Goal: Check status: Check status

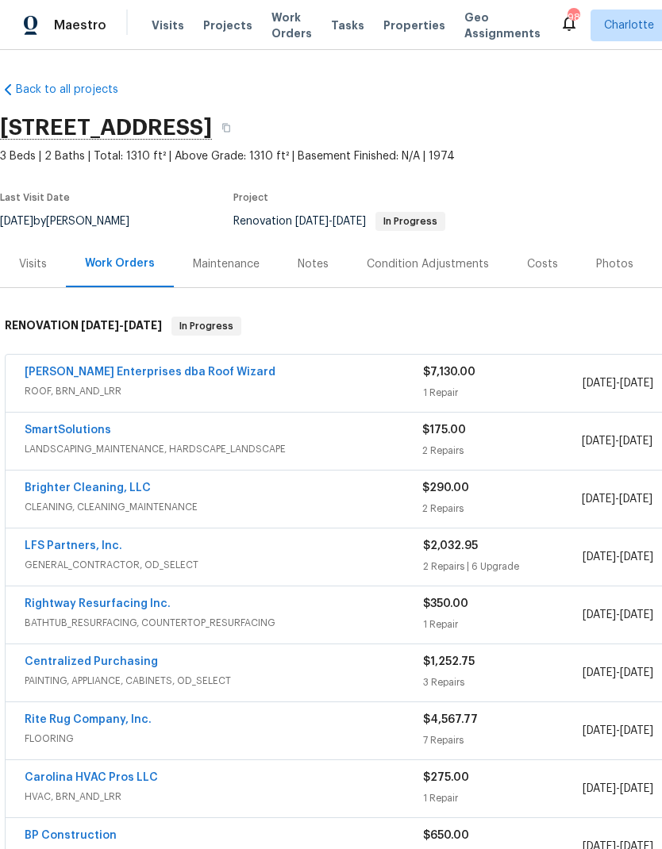
click at [110, 490] on link "Brighter Cleaning, LLC" at bounding box center [88, 487] width 126 height 11
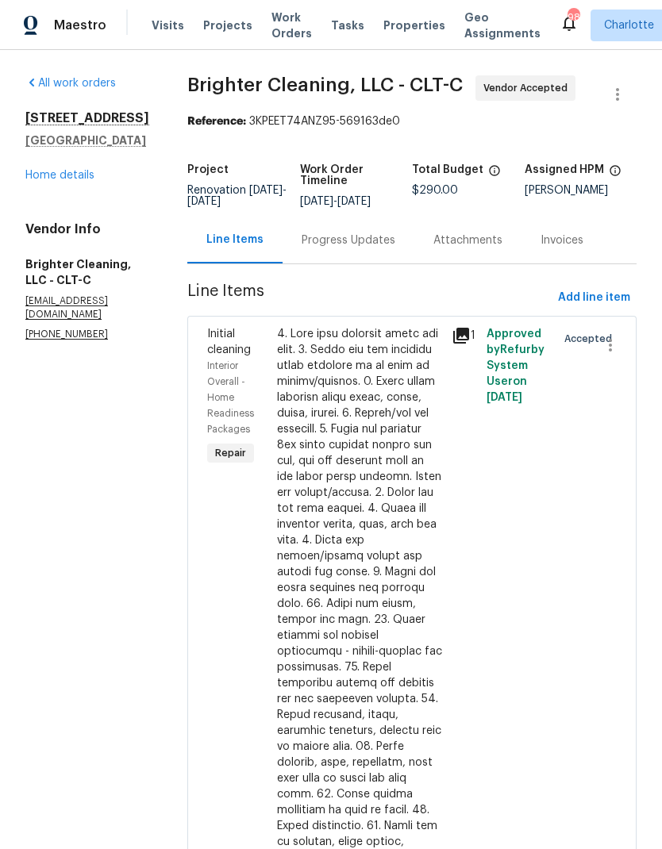
click at [328, 220] on div "Progress Updates" at bounding box center [348, 240] width 132 height 47
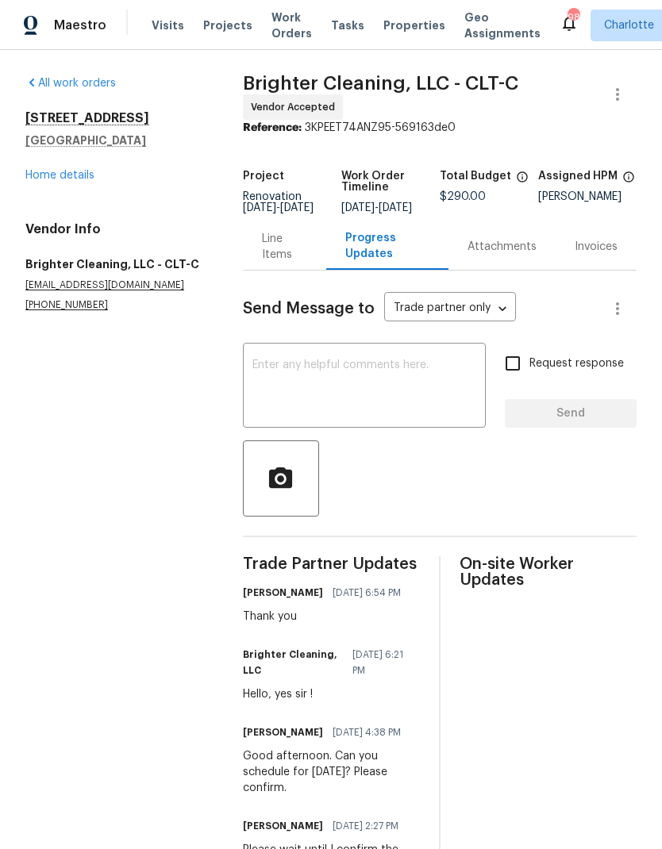
click at [400, 381] on textarea at bounding box center [364, 387] width 224 height 56
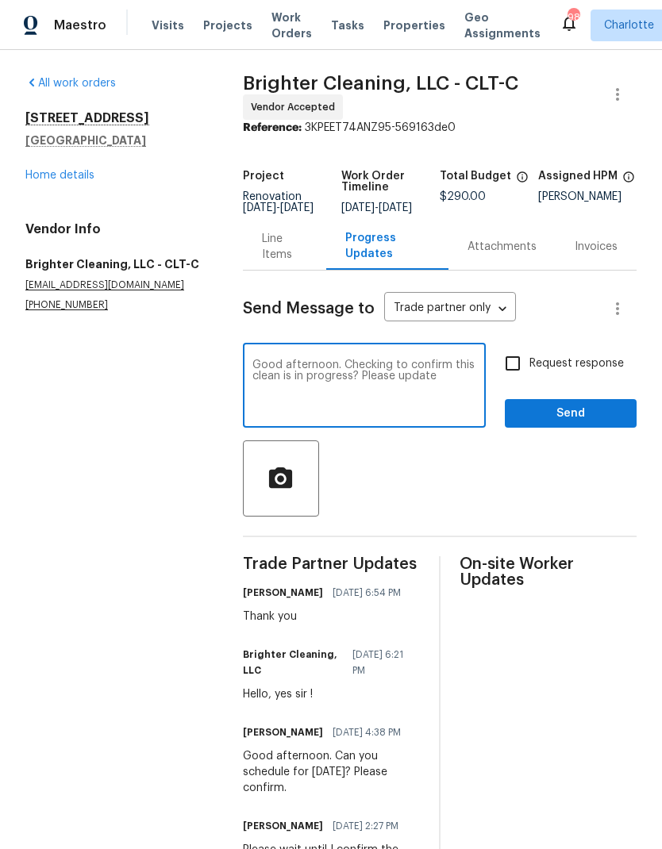
type textarea "Good afternoon. Checking to confirm this clean is in progress? Please update"
click at [521, 376] on input "Request response" at bounding box center [512, 363] width 33 height 33
checkbox input "true"
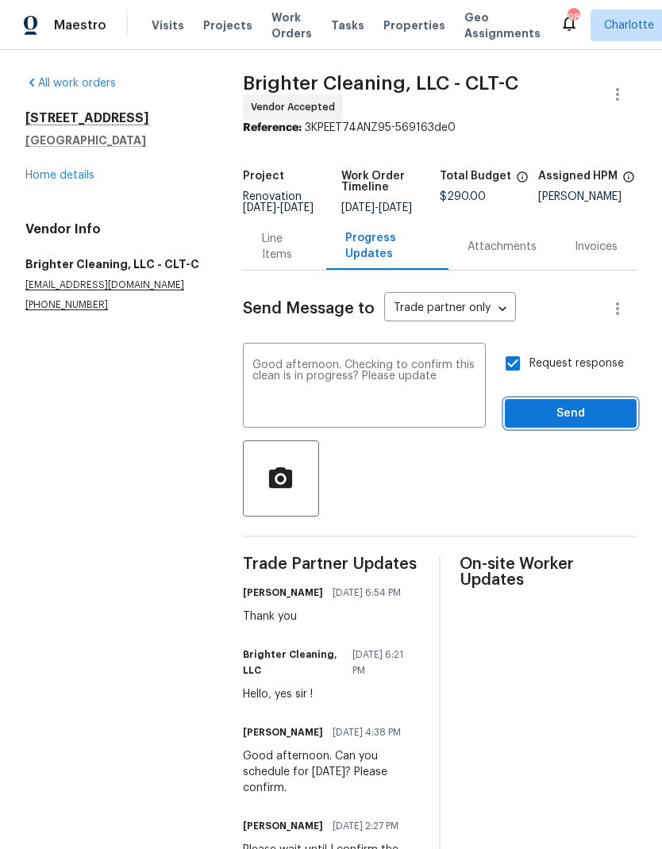
click at [586, 418] on span "Send" at bounding box center [570, 414] width 106 height 20
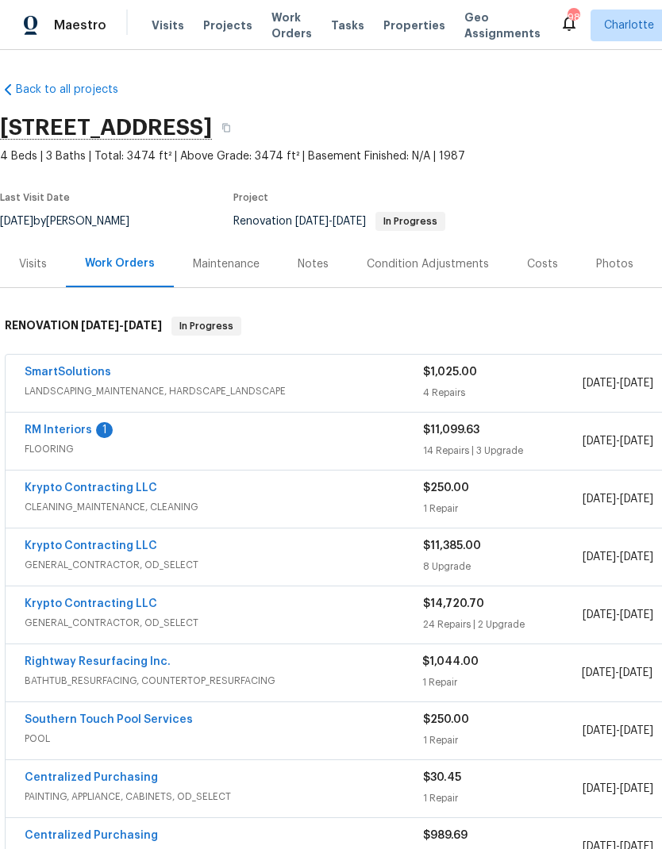
click at [63, 426] on link "RM Interiors" at bounding box center [58, 430] width 67 height 11
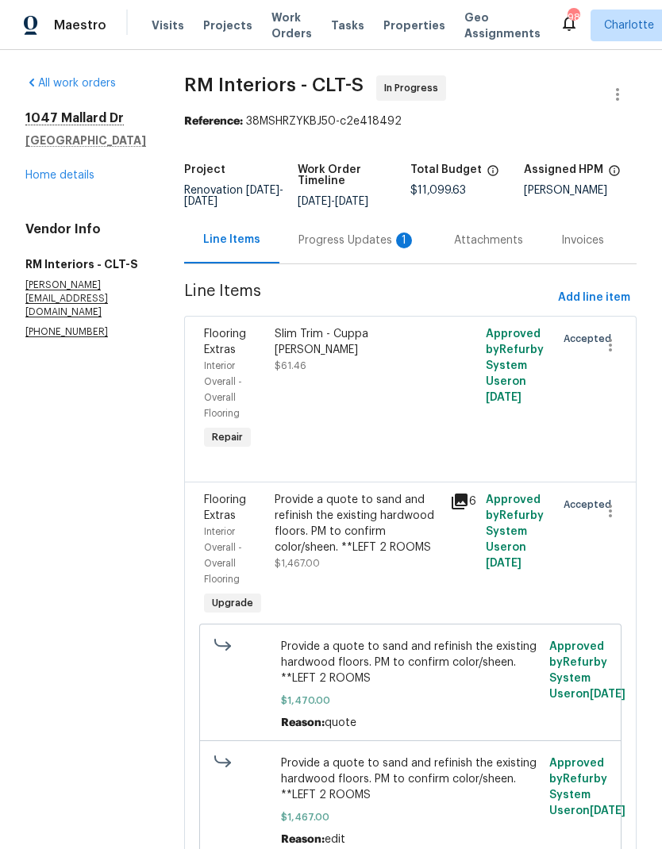
click at [369, 248] on div "Progress Updates 1" at bounding box center [356, 240] width 117 height 16
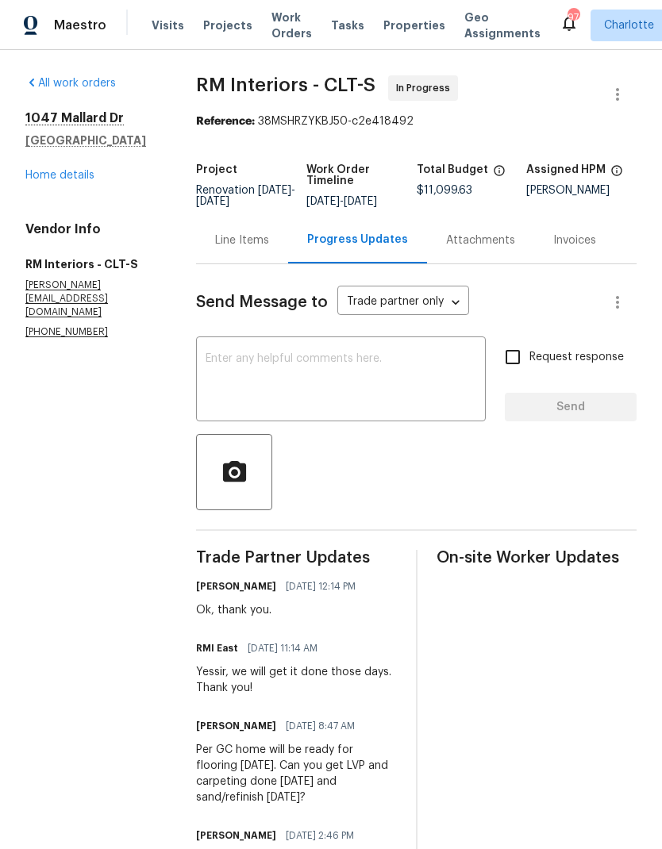
click at [83, 179] on link "Home details" at bounding box center [59, 175] width 69 height 11
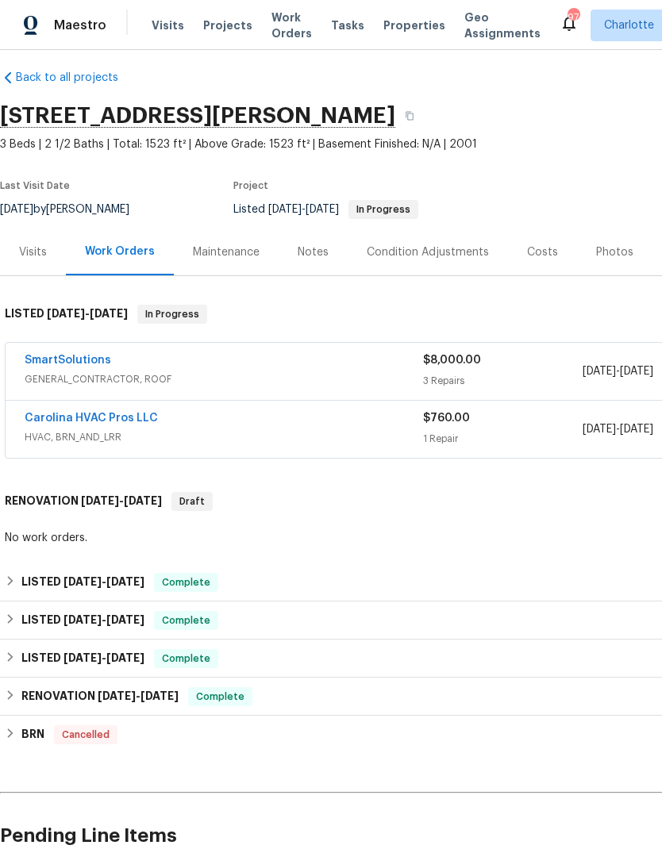
scroll to position [13, 0]
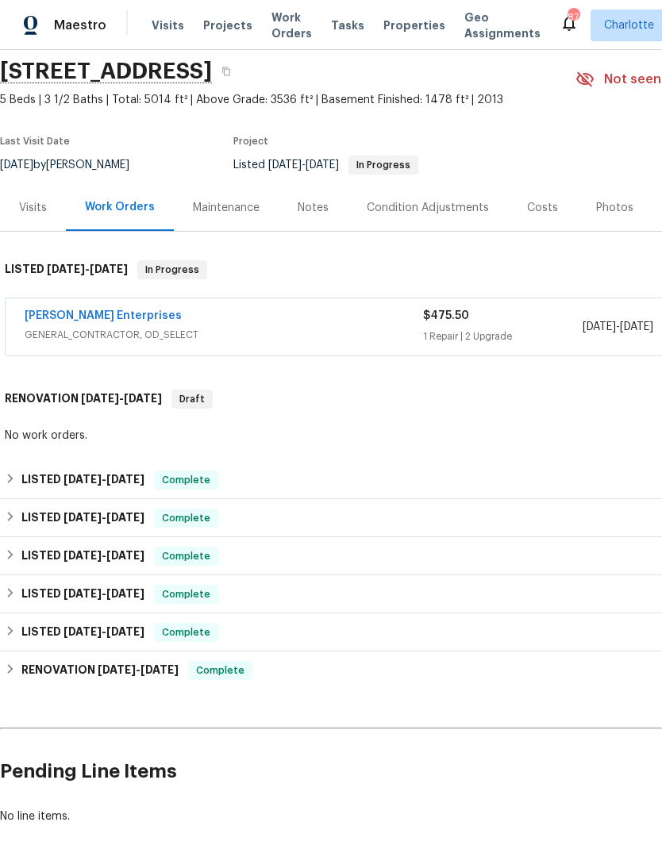
scroll to position [58, 0]
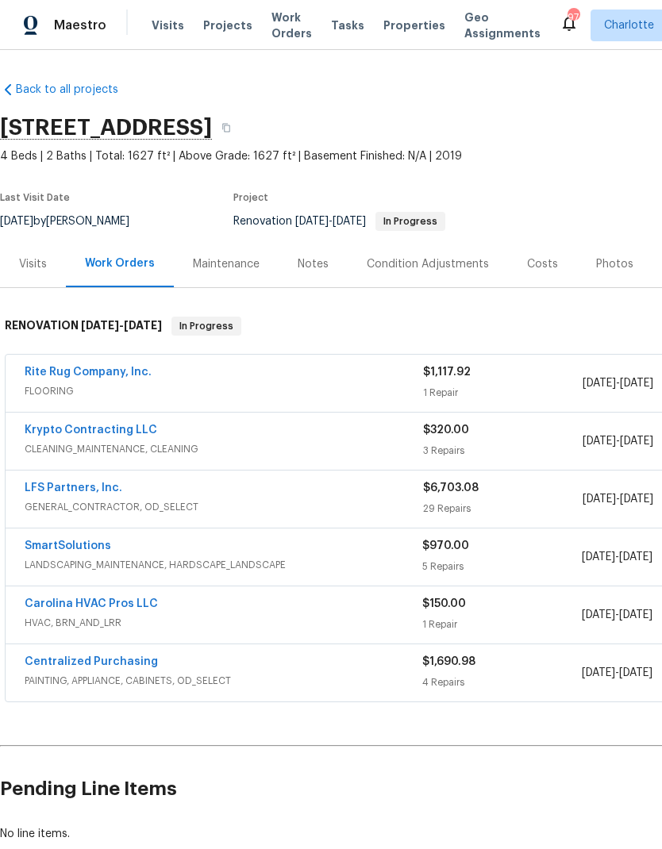
click at [98, 376] on link "Rite Rug Company, Inc." at bounding box center [88, 372] width 127 height 11
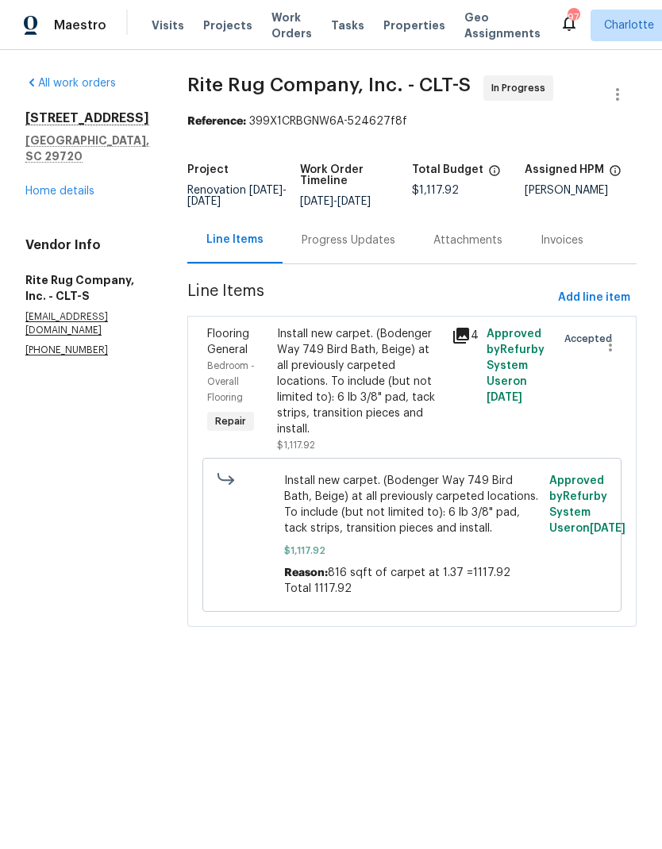
click at [376, 260] on div "Progress Updates" at bounding box center [348, 240] width 132 height 47
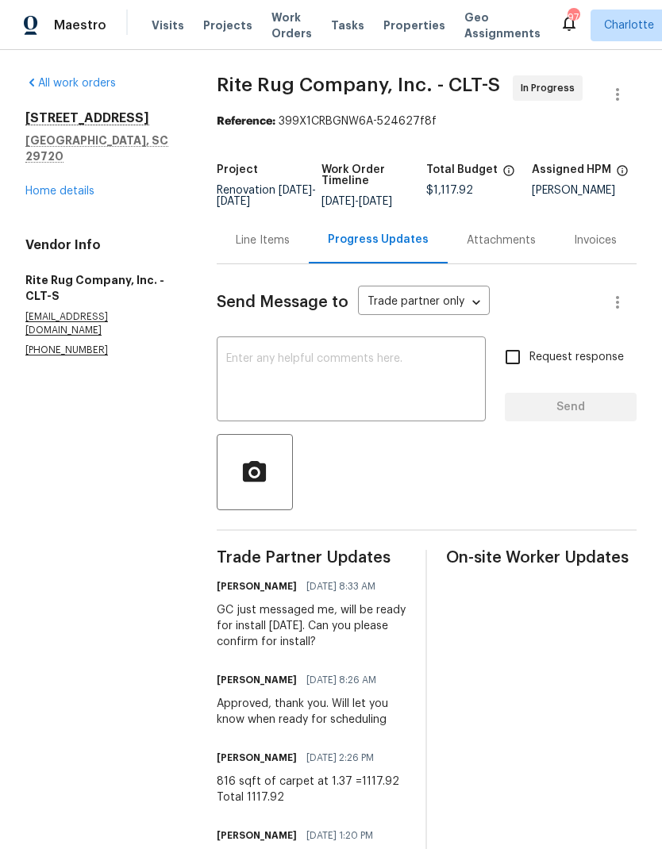
click at [60, 186] on link "Home details" at bounding box center [59, 191] width 69 height 11
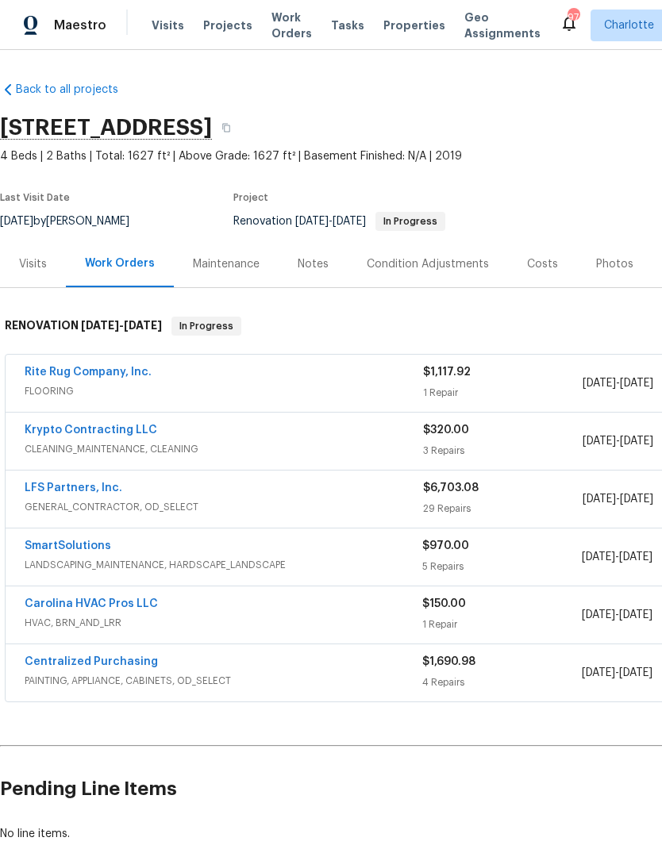
click at [129, 609] on link "Carolina HVAC Pros LLC" at bounding box center [91, 603] width 133 height 11
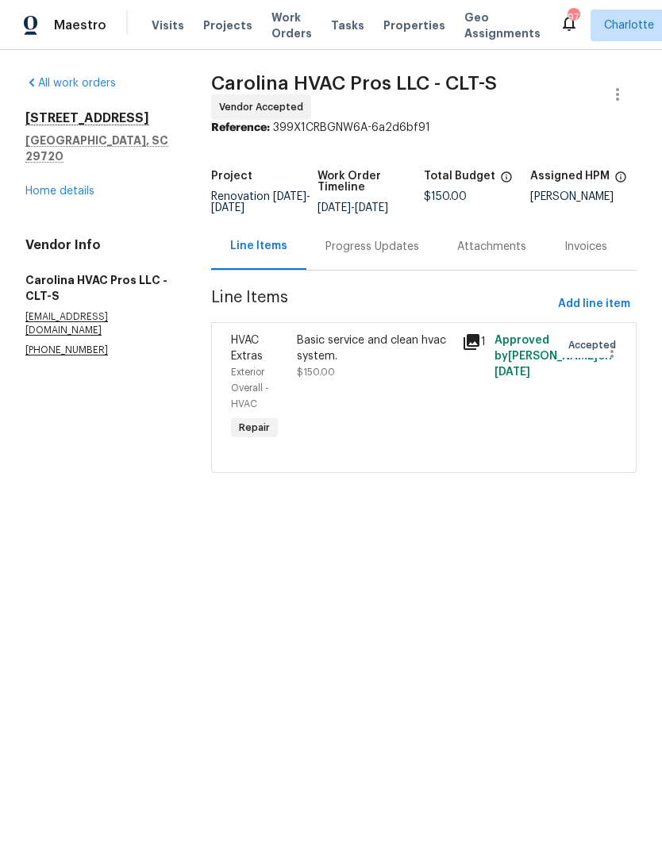
click at [378, 255] on div "Progress Updates" at bounding box center [372, 247] width 94 height 16
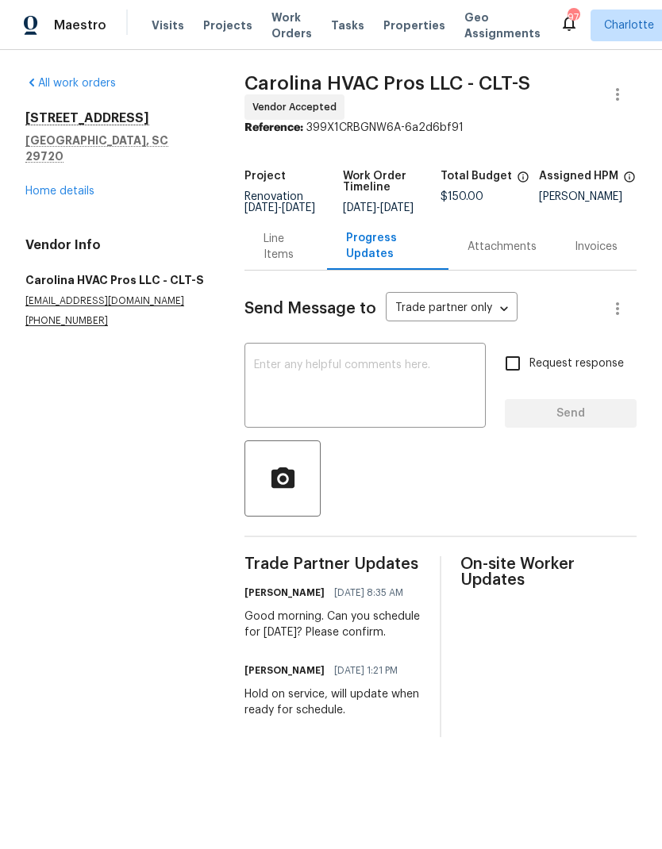
click at [56, 186] on link "Home details" at bounding box center [59, 191] width 69 height 11
